Goal: Find contact information: Find contact information

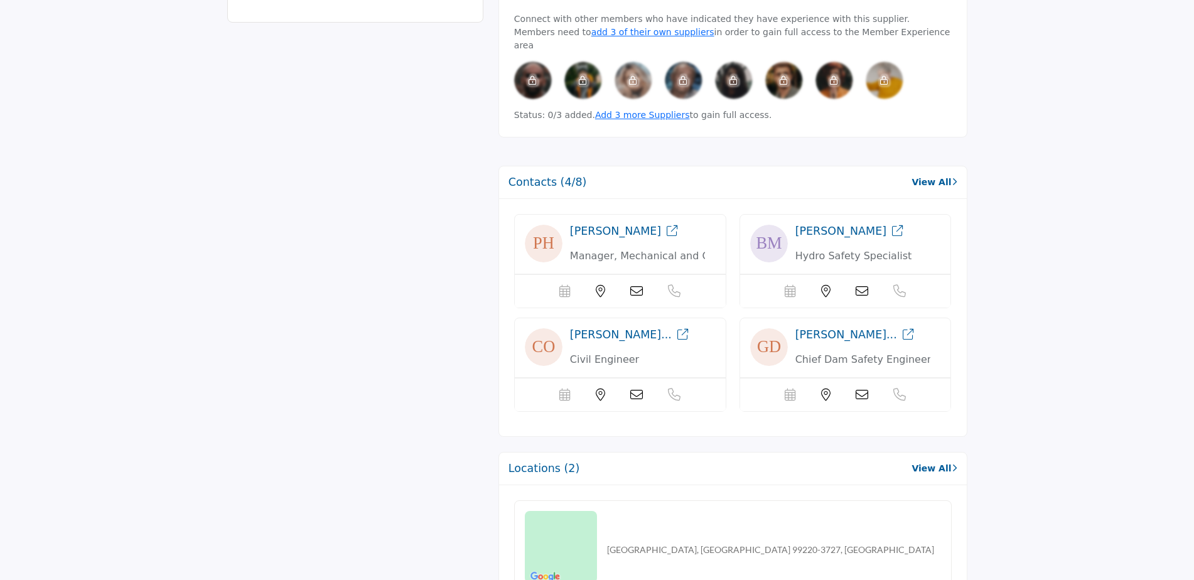
scroll to position [816, 0]
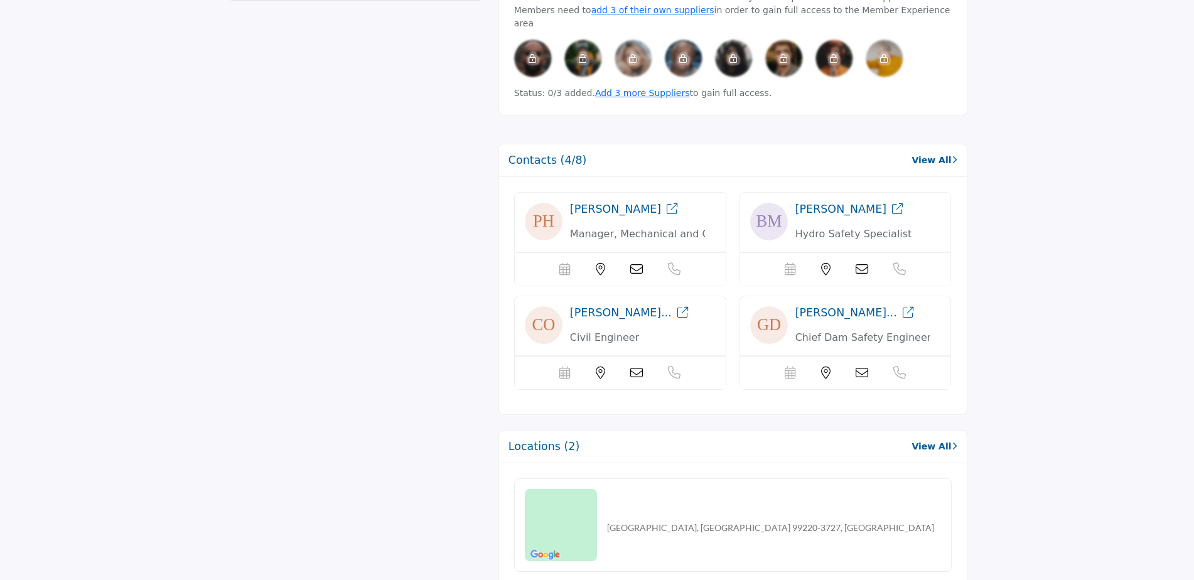
click at [939, 154] on link "View All" at bounding box center [934, 160] width 45 height 13
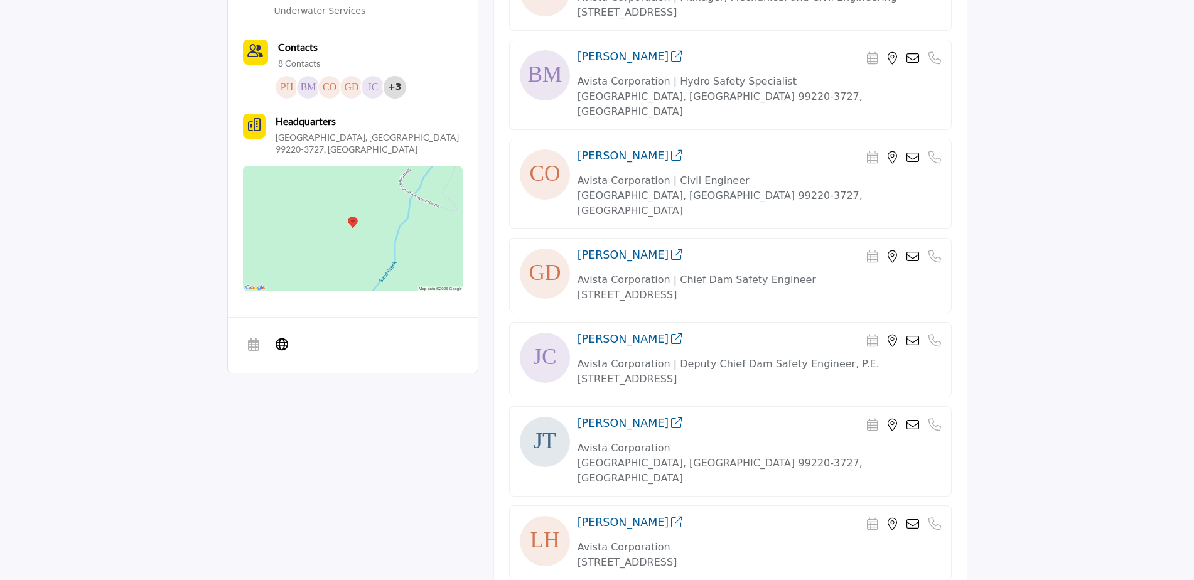
scroll to position [439, 0]
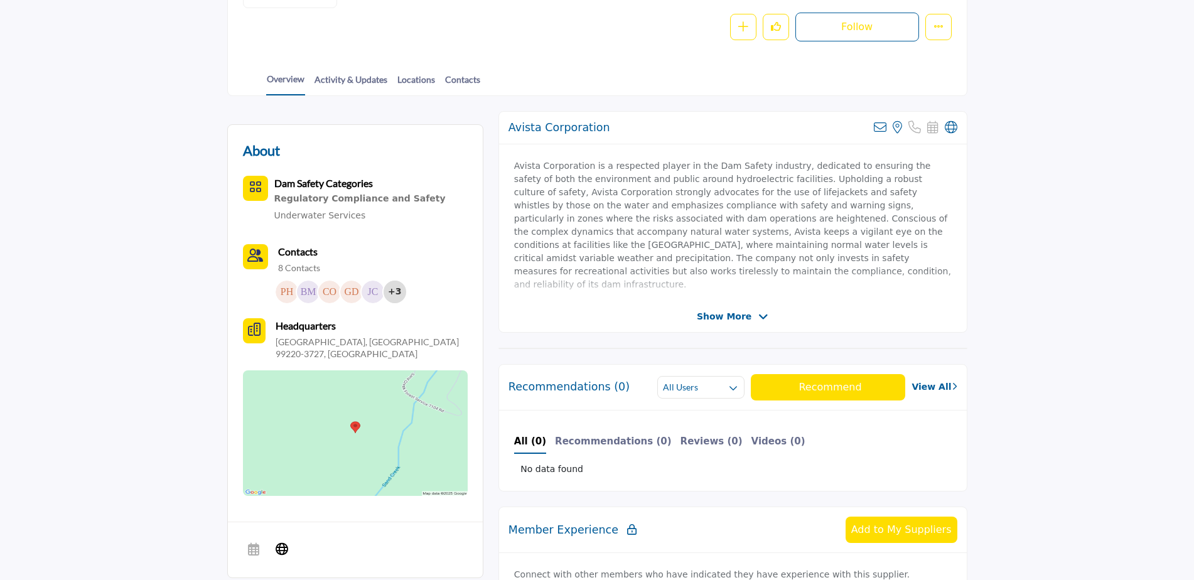
scroll to position [235, 0]
